Goal: Transaction & Acquisition: Purchase product/service

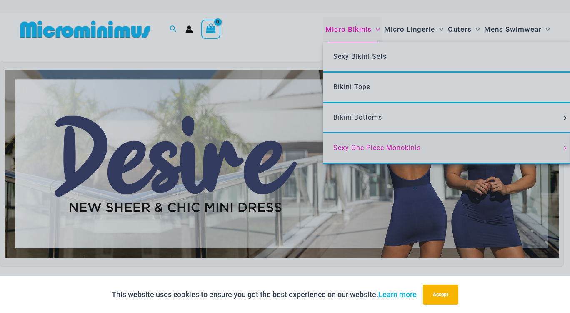
click at [352, 149] on div "“The Hottest Styles You’ve Never Seen” Exclusive Looks. Private Drops. Only Our…" at bounding box center [285, 156] width 570 height 313
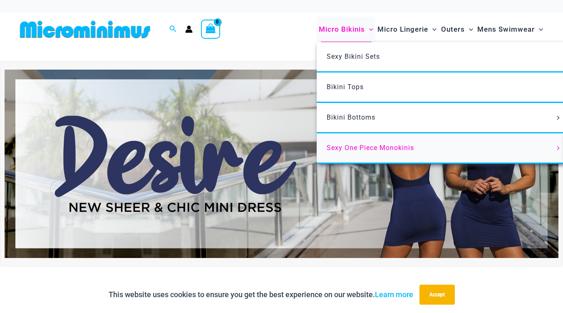
click at [359, 148] on span "Sexy One Piece Monokinis" at bounding box center [370, 148] width 87 height 8
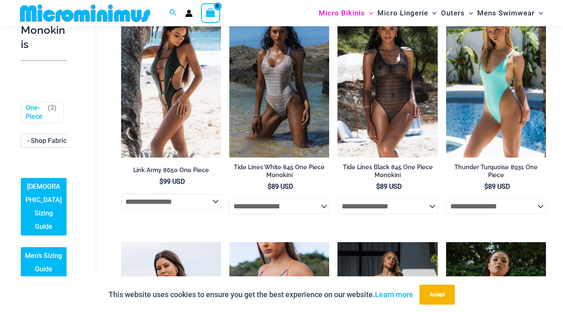
scroll to position [950, 0]
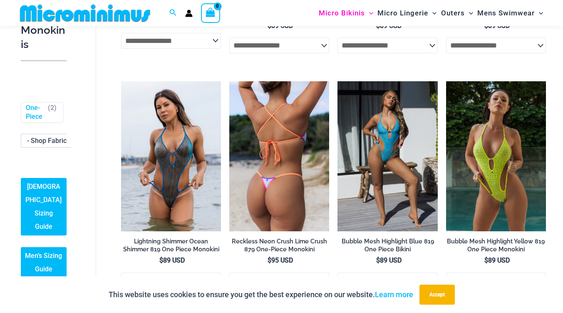
click at [299, 157] on img at bounding box center [279, 156] width 100 height 150
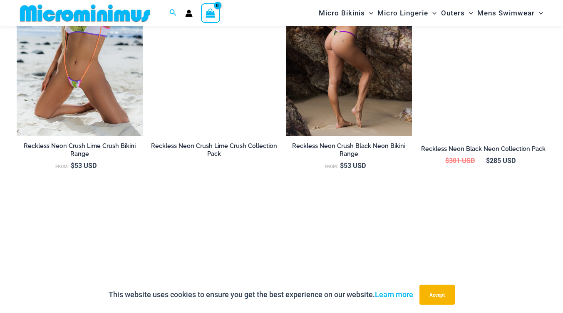
scroll to position [825, 0]
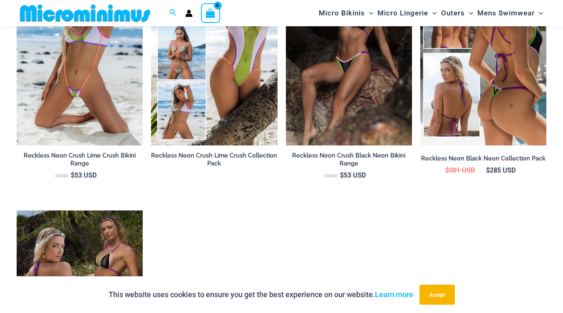
click at [467, 116] on img at bounding box center [484, 50] width 126 height 189
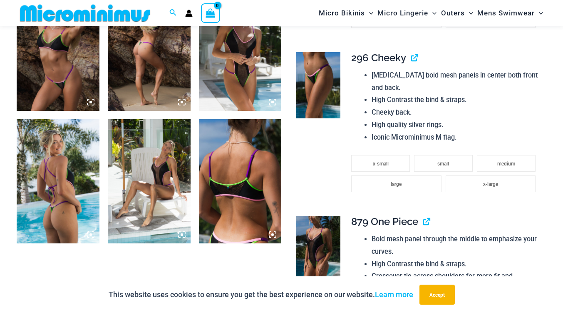
scroll to position [915, 0]
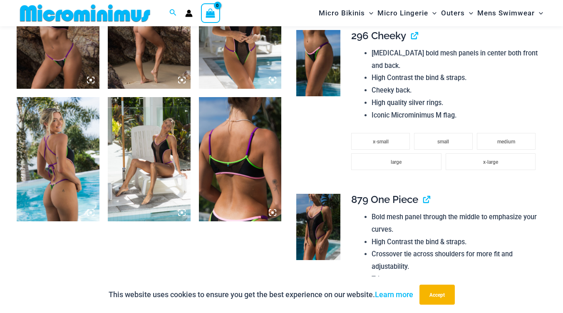
click at [274, 214] on icon at bounding box center [272, 212] width 7 height 7
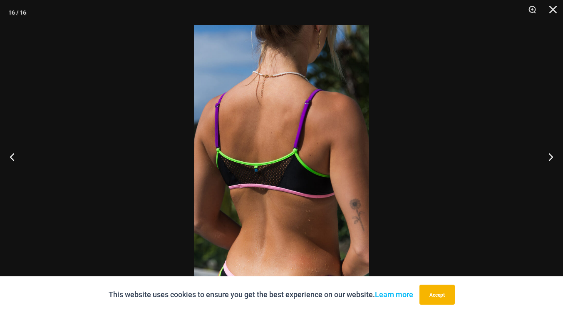
click at [276, 152] on img at bounding box center [281, 156] width 175 height 263
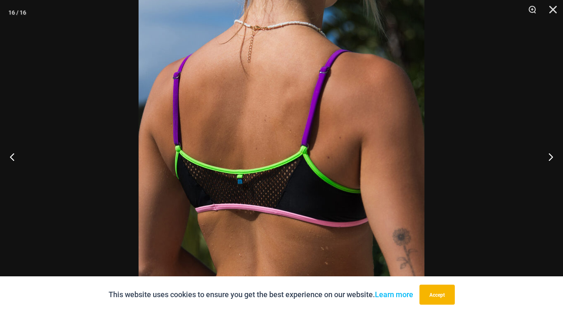
click at [276, 152] on img at bounding box center [282, 159] width 286 height 429
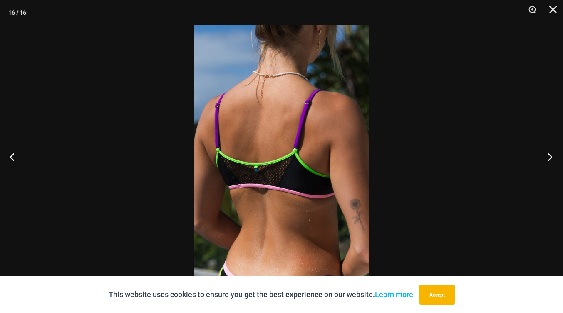
click at [552, 155] on button "Next" at bounding box center [547, 157] width 31 height 42
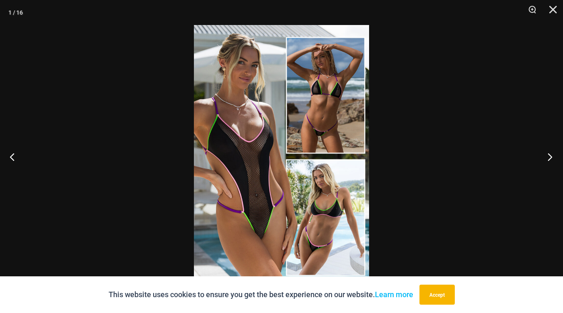
click at [552, 155] on button "Next" at bounding box center [547, 157] width 31 height 42
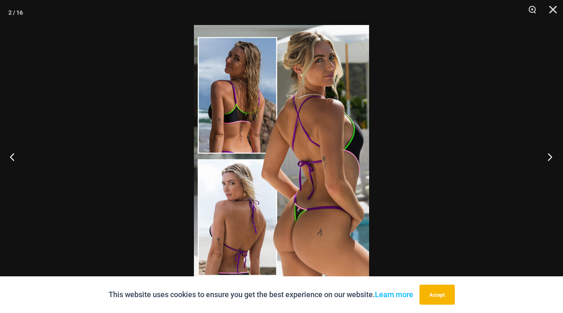
click at [552, 155] on button "Next" at bounding box center [547, 157] width 31 height 42
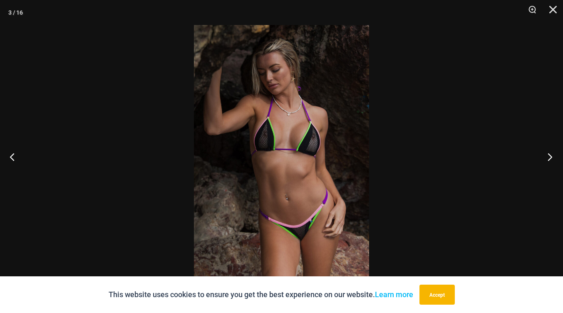
click at [552, 155] on button "Next" at bounding box center [547, 157] width 31 height 42
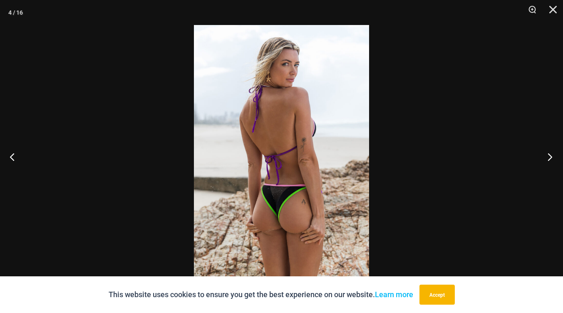
click at [552, 155] on button "Next" at bounding box center [547, 157] width 31 height 42
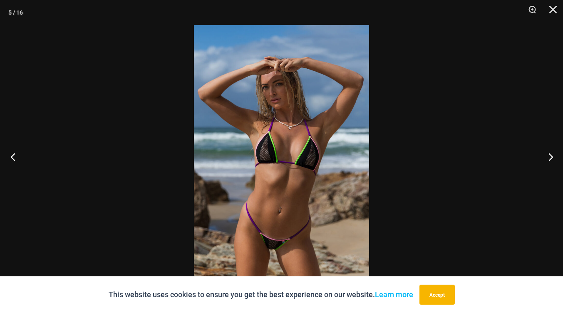
click at [6, 160] on button "Previous" at bounding box center [15, 157] width 31 height 42
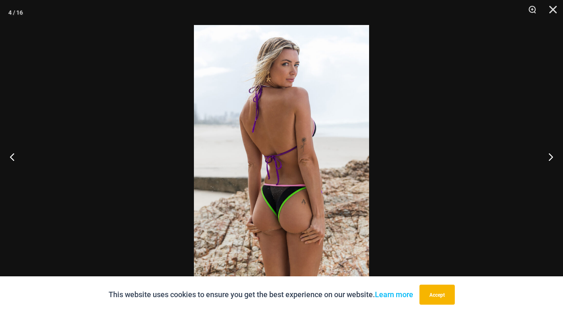
click at [275, 190] on img at bounding box center [281, 156] width 175 height 263
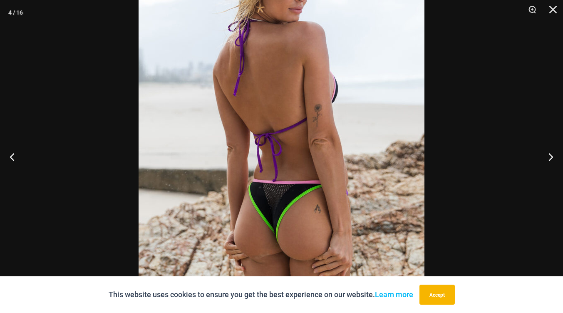
click at [275, 190] on img at bounding box center [282, 134] width 286 height 429
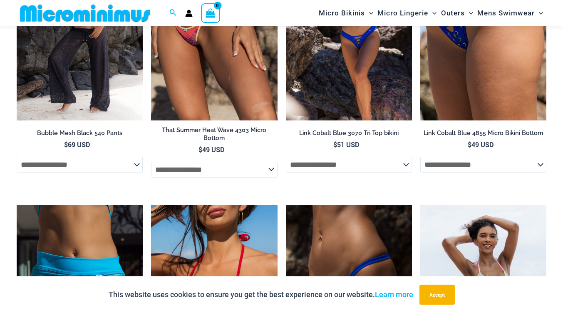
scroll to position [1571, 0]
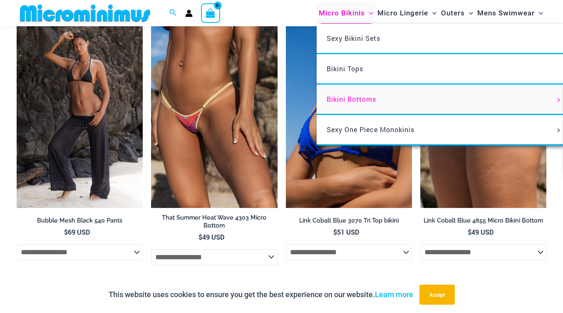
click at [340, 101] on span "Bikini Bottoms" at bounding box center [352, 99] width 50 height 9
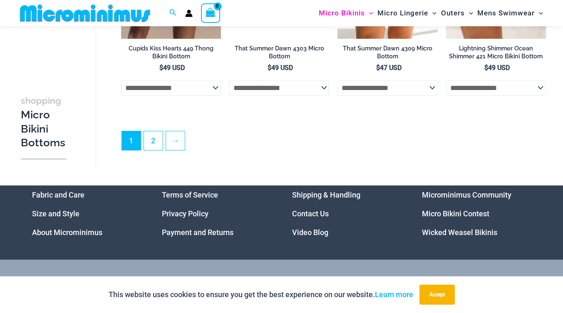
scroll to position [2242, 0]
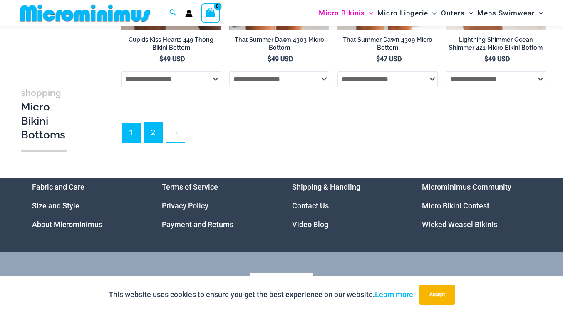
click at [159, 139] on link "2" at bounding box center [153, 132] width 19 height 20
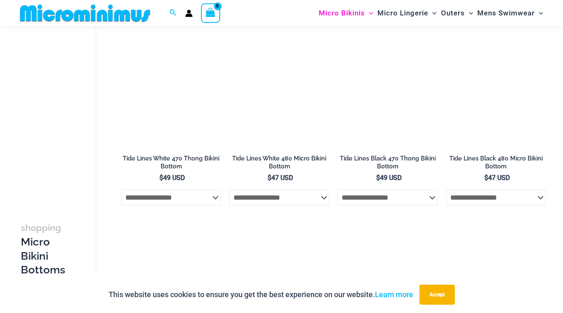
scroll to position [583, 0]
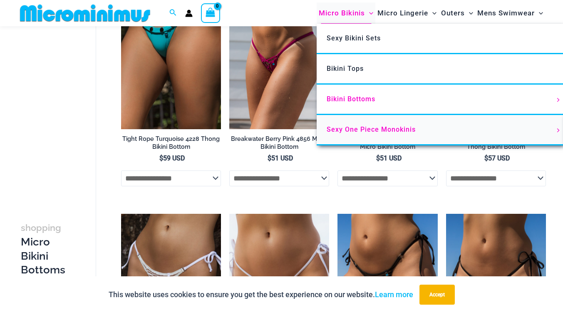
click at [355, 130] on span "Sexy One Piece Monokinis" at bounding box center [371, 129] width 89 height 8
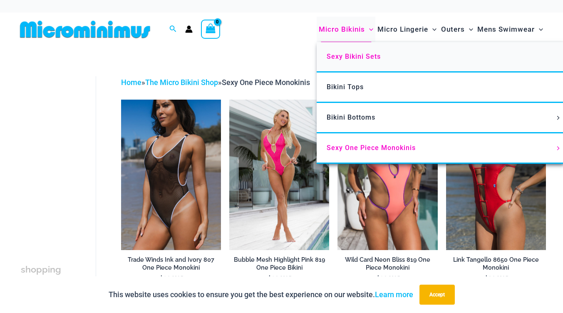
click at [351, 57] on span "Sexy Bikini Sets" at bounding box center [354, 56] width 54 height 8
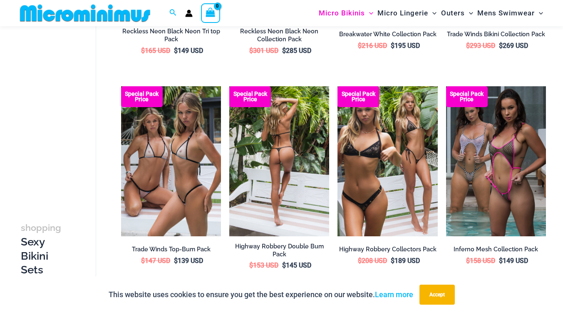
scroll to position [867, 0]
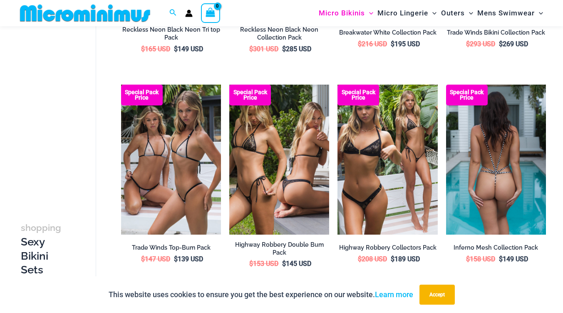
click at [476, 174] on img at bounding box center [496, 160] width 100 height 150
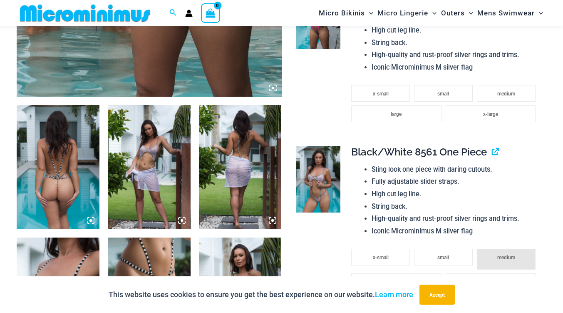
scroll to position [250, 0]
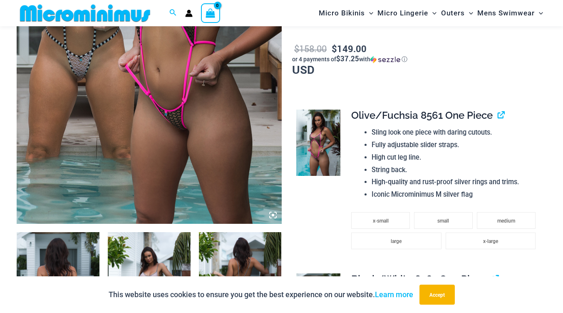
click at [127, 16] on img at bounding box center [85, 13] width 137 height 19
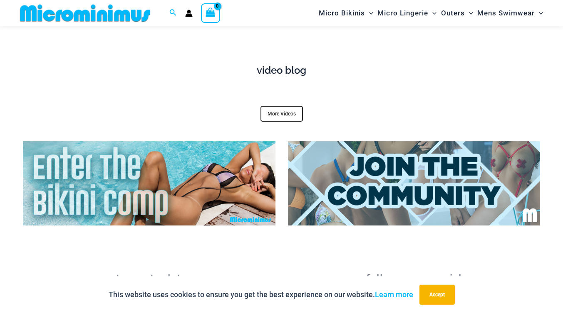
scroll to position [2782, 0]
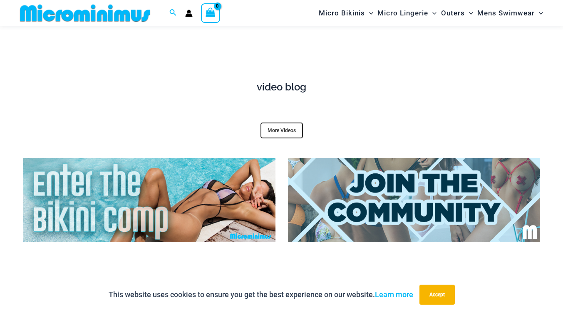
click at [325, 177] on img at bounding box center [414, 200] width 253 height 84
